Goal: Find specific page/section: Find specific page/section

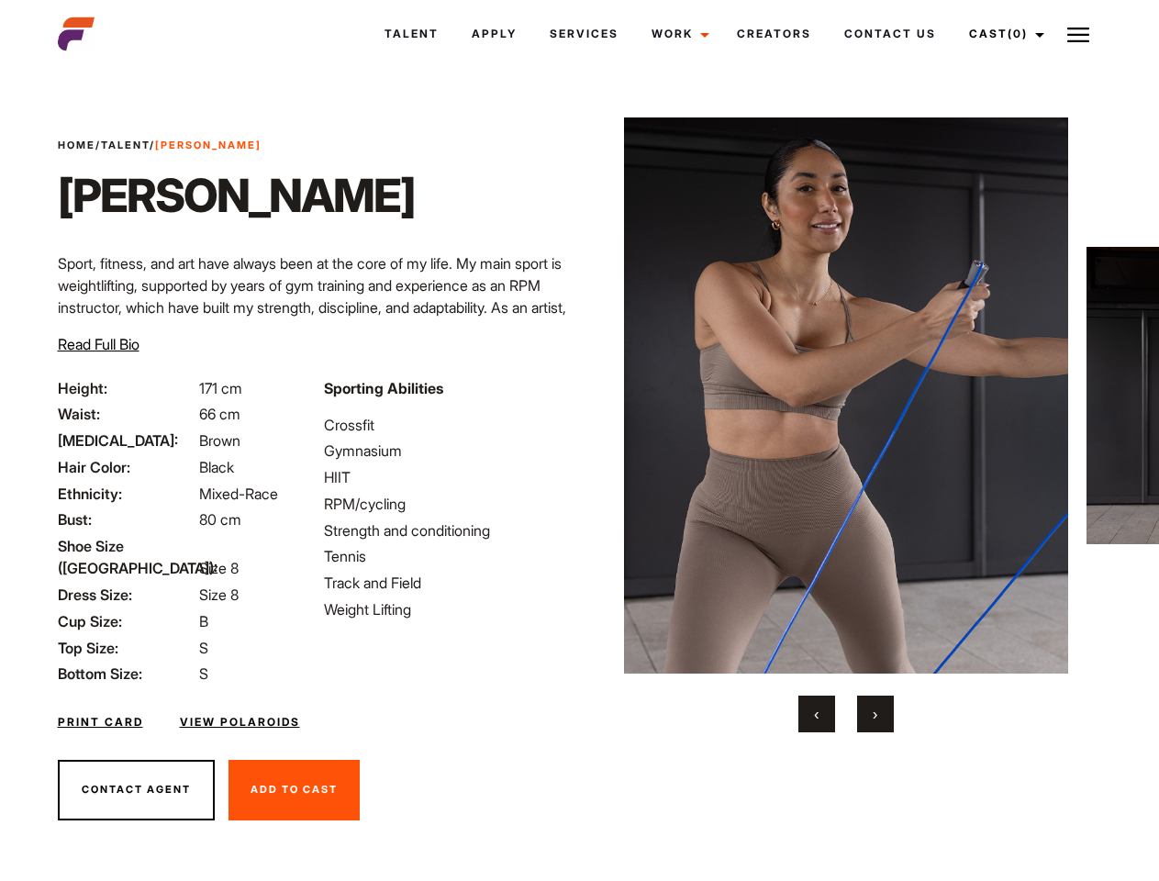
click at [1001, 34] on link "Cast (0)" at bounding box center [1003, 34] width 103 height 50
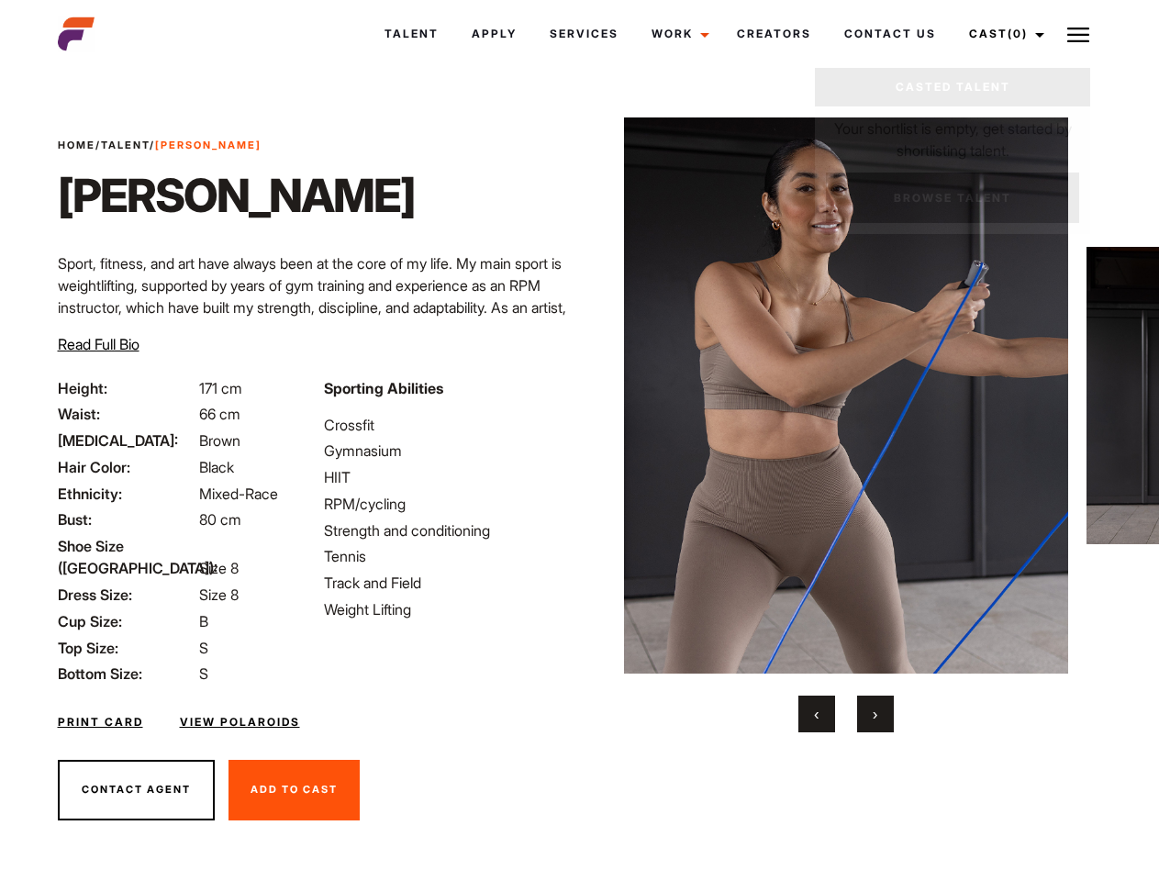
click at [1078, 34] on img at bounding box center [1078, 35] width 22 height 22
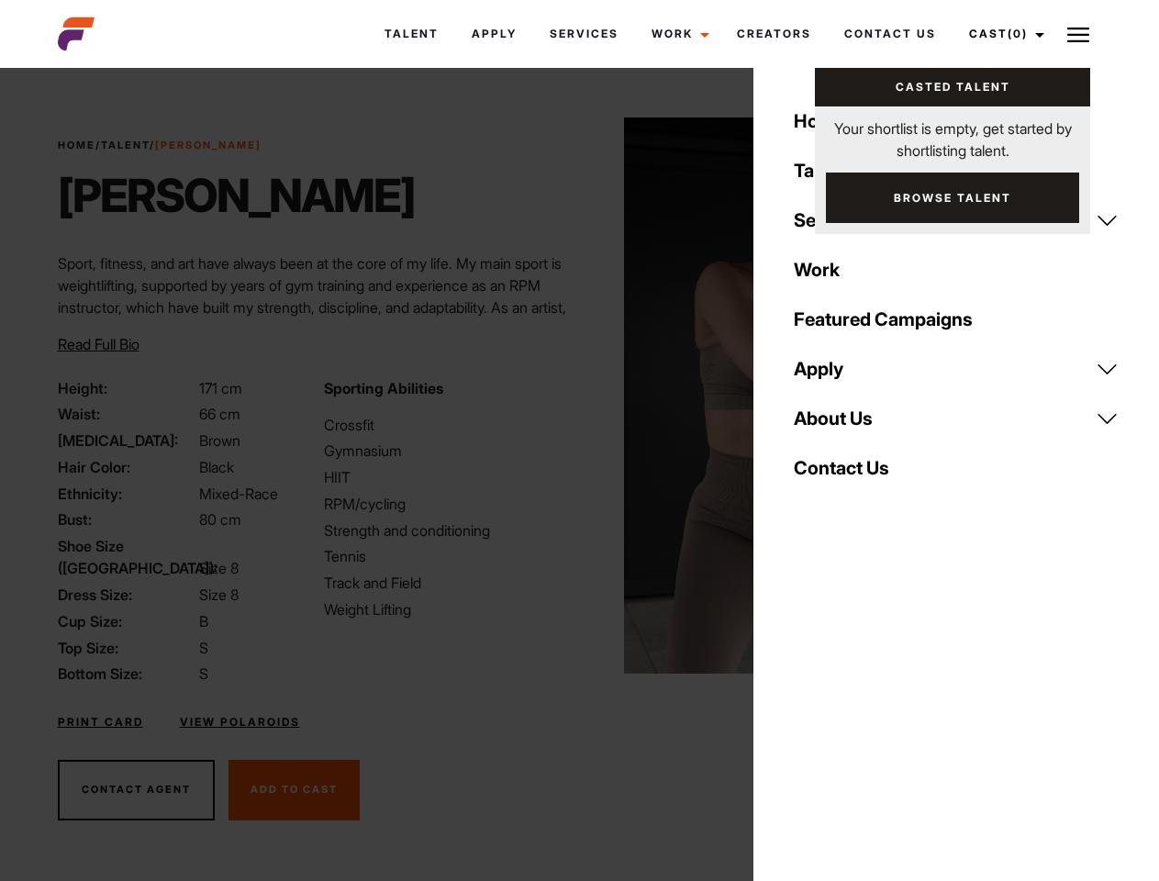
click at [845, 425] on img at bounding box center [846, 395] width 445 height 556
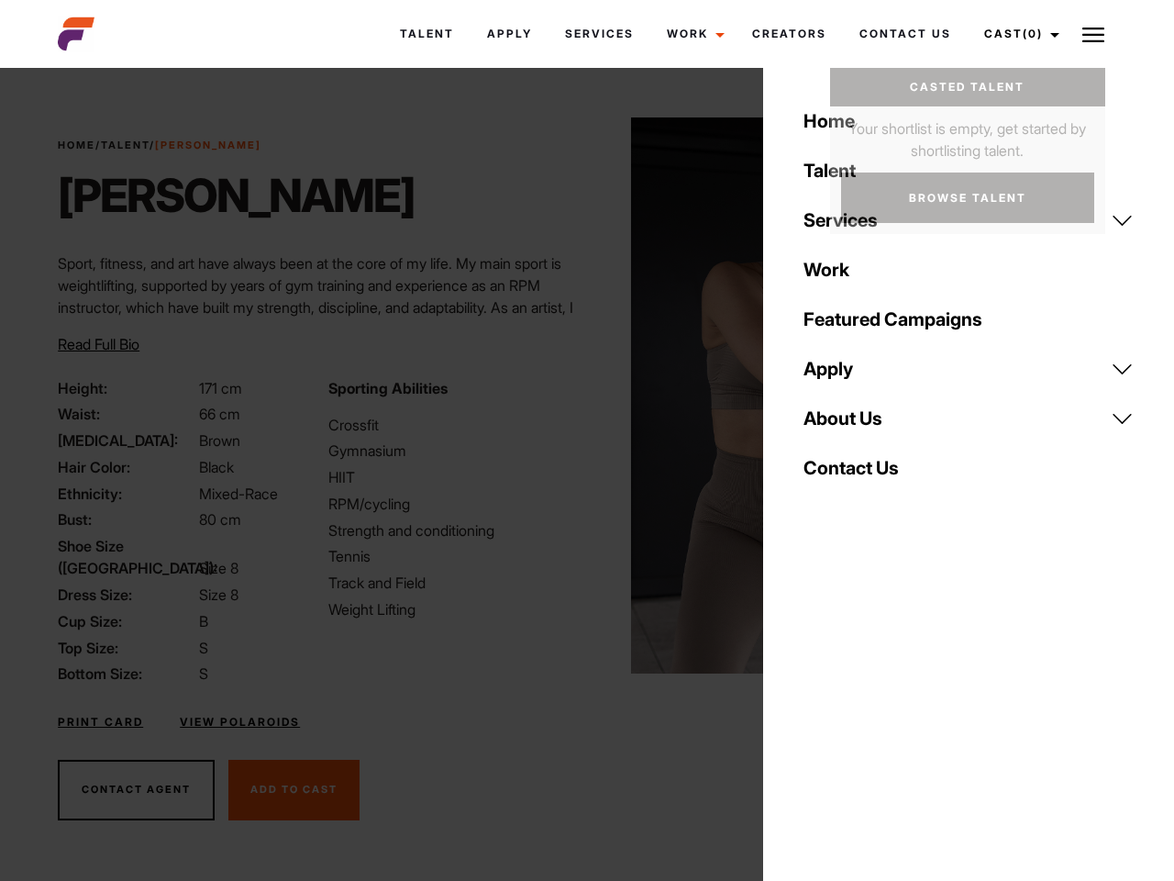
click at [579, 395] on div "Sporting Abilities Crossfit Gymnasium HIIT RPM/cycling Strength and conditionin…" at bounding box center [452, 531] width 270 height 308
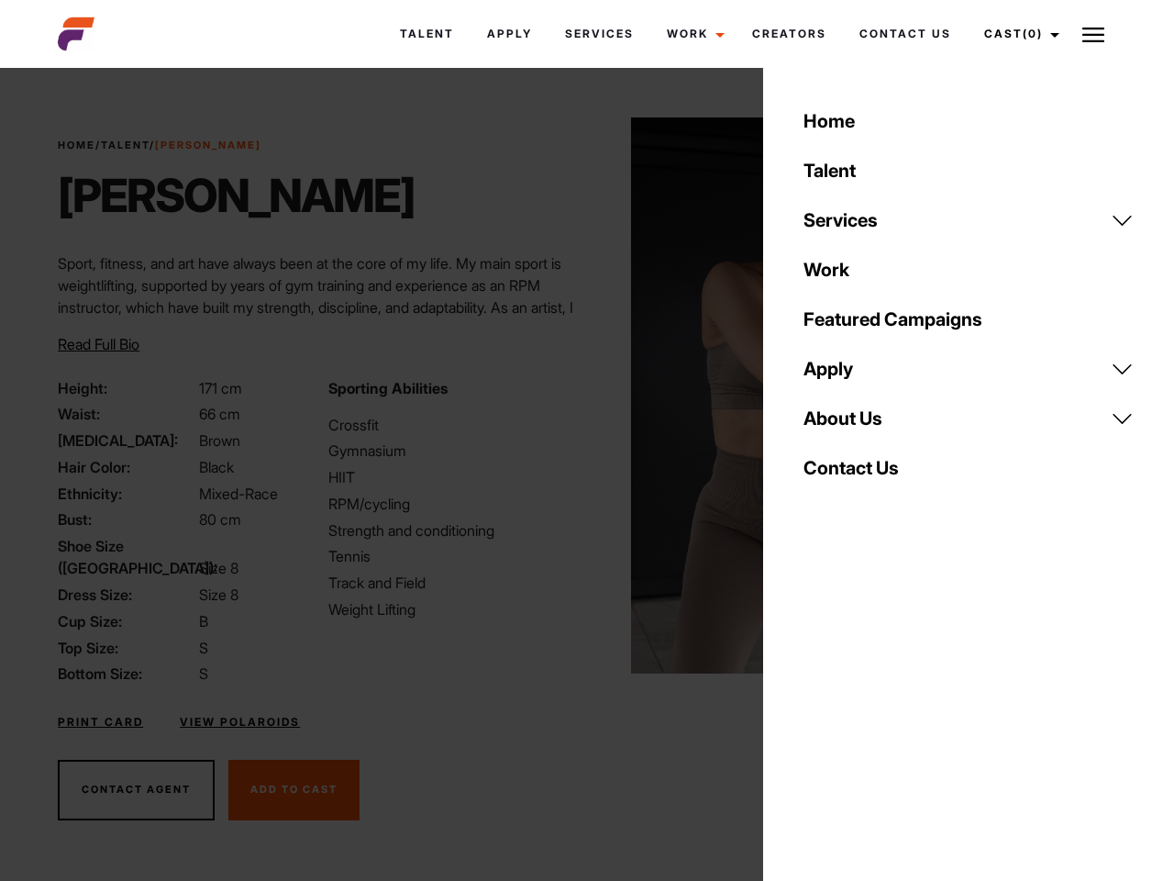
click at [817, 714] on div "Home Talent Services Talent Casting Photography Videography Creative Hair and M…" at bounding box center [968, 440] width 411 height 881
click at [875, 714] on div "Home Talent Services Talent Casting Photography Videography Creative Hair and M…" at bounding box center [968, 440] width 411 height 881
